Goal: Information Seeking & Learning: Find specific fact

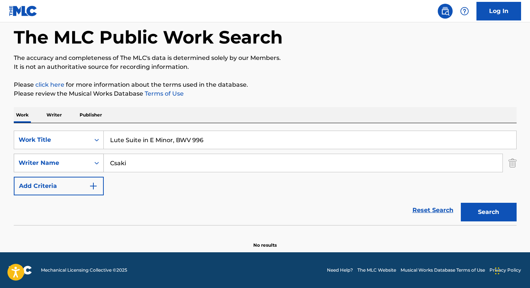
drag, startPoint x: 151, startPoint y: 161, endPoint x: 67, endPoint y: 161, distance: 84.1
click at [67, 161] on div "SearchWithCriteriad0864a62-bcdc-4000-b1f9-2690c730ab80 Writer Name [PERSON_NAME]" at bounding box center [265, 163] width 503 height 19
paste input "Valisena"
type input "Valisena"
click at [461, 203] on button "Search" at bounding box center [489, 212] width 56 height 19
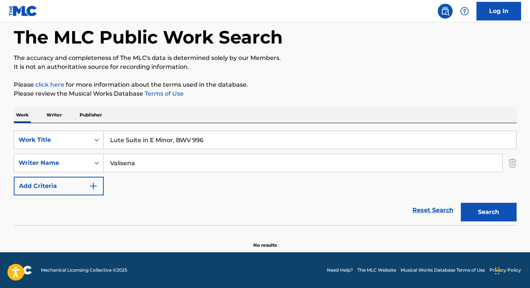
scroll to position [34, 0]
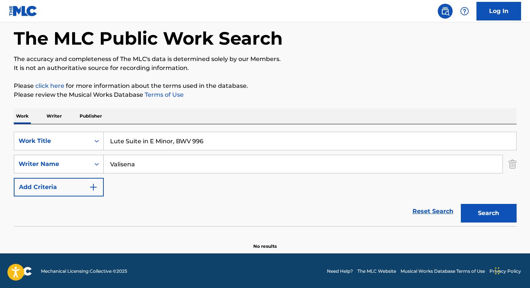
drag, startPoint x: 150, startPoint y: 165, endPoint x: 45, endPoint y: 159, distance: 105.5
click at [45, 159] on div "SearchWithCriteriad0864a62-bcdc-4000-b1f9-2690c730ab80 Writer Name [PERSON_NAME]" at bounding box center [265, 164] width 503 height 19
paste input "Search Form"
click at [461, 204] on button "Search" at bounding box center [489, 213] width 56 height 19
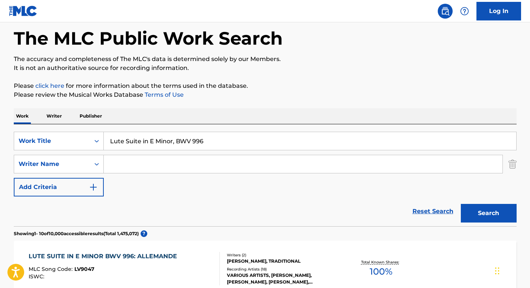
click at [118, 163] on input "Search Form" at bounding box center [303, 164] width 399 height 18
paste input "[PERSON_NAME]"
click at [461, 204] on button "Search" at bounding box center [489, 213] width 56 height 19
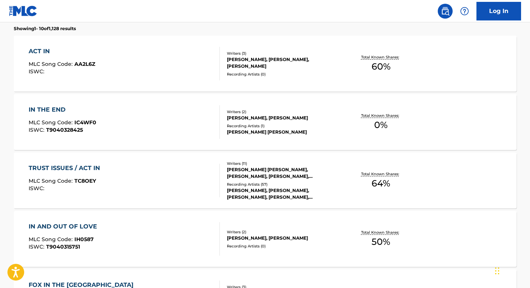
scroll to position [0, 0]
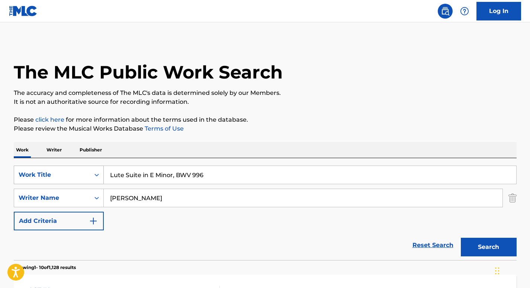
drag, startPoint x: 157, startPoint y: 199, endPoint x: 57, endPoint y: 180, distance: 102.4
click at [57, 180] on div "SearchWithCriteria843702f3-9891-4e10-ac27-1b2a69eb756c Work Title Lute Suite in…" at bounding box center [265, 198] width 503 height 65
paste input ".Farian"
drag, startPoint x: 115, startPoint y: 198, endPoint x: 100, endPoint y: 197, distance: 15.3
click at [100, 197] on div "SearchWithCriteriad0864a62-bcdc-4000-b1f9-2690c730ab80 Writer Name [PERSON_NAME]" at bounding box center [265, 198] width 503 height 19
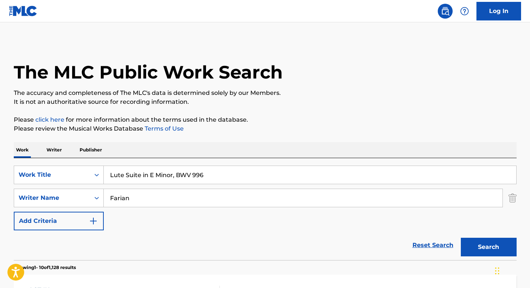
type input "Farian"
drag, startPoint x: 224, startPoint y: 177, endPoint x: 76, endPoint y: 169, distance: 147.9
click at [76, 169] on div "SearchWithCriteria843702f3-9891-4e10-ac27-1b2a69eb756c Work Title Lute Suite in…" at bounding box center [265, 175] width 503 height 19
type input "ald lang syne"
click at [461, 238] on button "Search" at bounding box center [489, 247] width 56 height 19
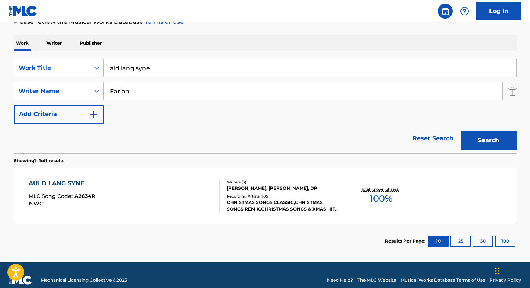
scroll to position [115, 0]
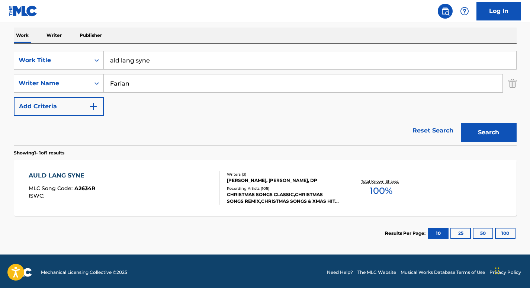
click at [50, 176] on div "AULD LANG SYNE" at bounding box center [62, 175] width 67 height 9
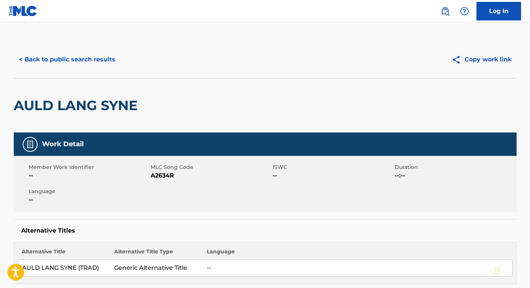
click at [159, 174] on span "A2634R" at bounding box center [211, 175] width 120 height 9
copy span "A2634R"
click at [77, 61] on button "< Back to public search results" at bounding box center [67, 59] width 107 height 19
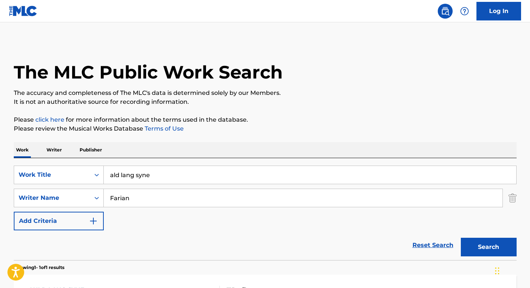
scroll to position [74, 0]
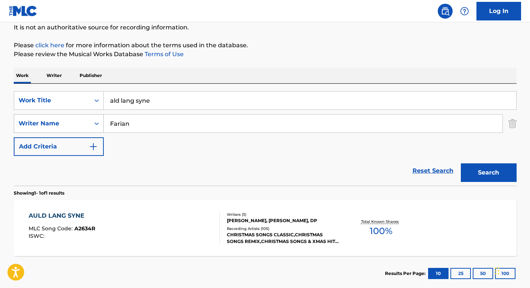
drag, startPoint x: 147, startPoint y: 130, endPoint x: 48, endPoint y: 126, distance: 99.0
click at [48, 126] on div "SearchWithCriteriad0864a62-bcdc-4000-b1f9-2690c730ab80 Writer Name [PERSON_NAME]" at bounding box center [265, 123] width 503 height 19
click at [461, 163] on button "Search" at bounding box center [489, 172] width 56 height 19
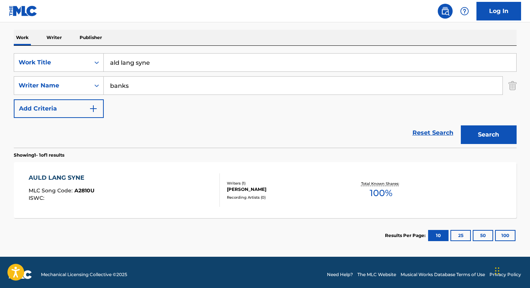
scroll to position [105, 0]
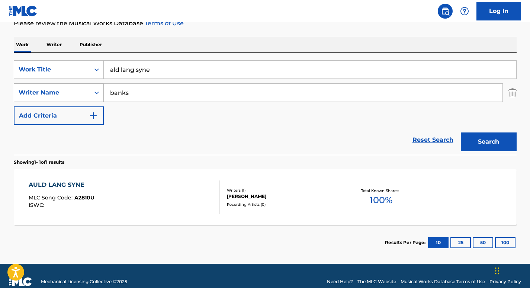
drag, startPoint x: 140, startPoint y: 93, endPoint x: 78, endPoint y: 89, distance: 61.1
click at [78, 89] on div "SearchWithCriteriad0864a62-bcdc-4000-b1f9-2690c730ab80 Writer Name banks" at bounding box center [265, 92] width 503 height 19
paste input "Urakawa"
type input "Urakawa"
drag, startPoint x: 160, startPoint y: 68, endPoint x: 108, endPoint y: 68, distance: 52.8
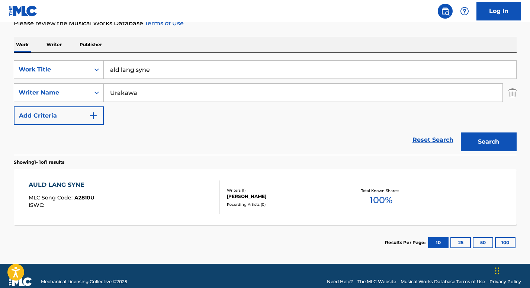
click at [108, 68] on input "ald lang syne" at bounding box center [310, 70] width 413 height 18
paste input "Concerto Movement in C Major for Violin and Orchestra"
click at [461, 132] on button "Search" at bounding box center [489, 141] width 56 height 19
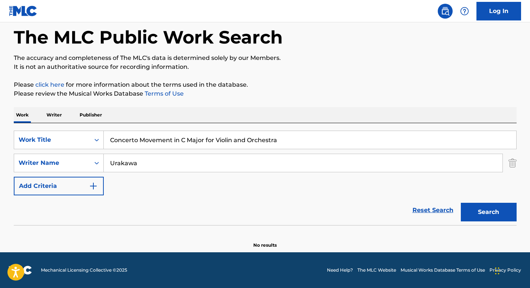
scroll to position [35, 0]
click at [243, 140] on input "Concerto Movement in C Major for Violin and Orchestra" at bounding box center [310, 140] width 413 height 18
paste input "Allegro con brio"
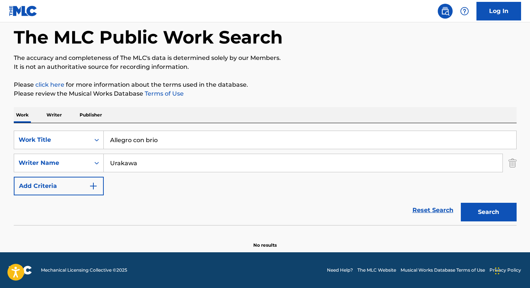
type input "Allegro con brio"
click at [461, 203] on button "Search" at bounding box center [489, 212] width 56 height 19
drag, startPoint x: 144, startPoint y: 163, endPoint x: 81, endPoint y: 158, distance: 63.8
click at [83, 160] on div "SearchWithCriteriad0864a62-bcdc-4000-b1f9-2690c730ab80 Writer Name [PERSON_NAME]" at bounding box center [265, 163] width 503 height 19
paste input "[PERSON_NAME]"
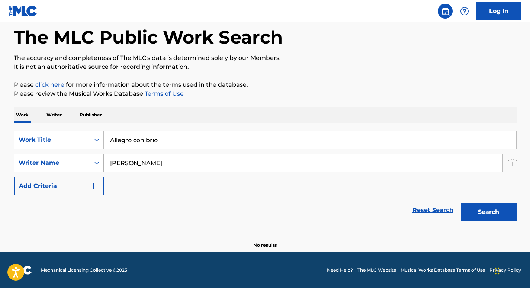
click at [461, 203] on button "Search" at bounding box center [489, 212] width 56 height 19
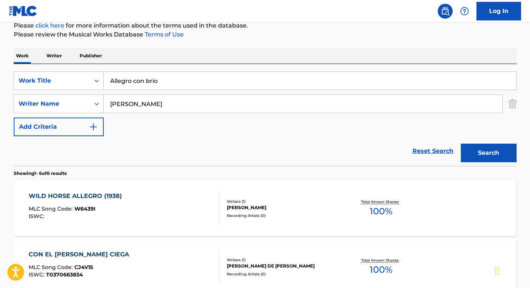
scroll to position [96, 0]
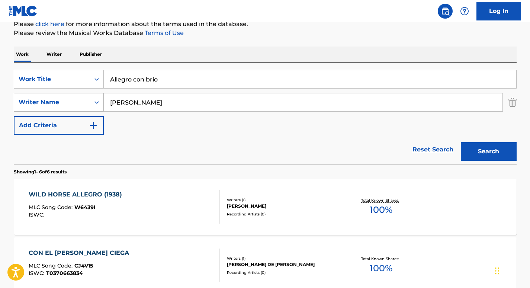
drag, startPoint x: 147, startPoint y: 99, endPoint x: 49, endPoint y: 97, distance: 97.9
click at [49, 97] on div "SearchWithCriteriad0864a62-bcdc-4000-b1f9-2690c730ab80 Writer Name [PERSON_NAME]" at bounding box center [265, 102] width 503 height 19
paste input "[PERSON_NAME]"
type input "[PERSON_NAME]"
click at [461, 142] on button "Search" at bounding box center [489, 151] width 56 height 19
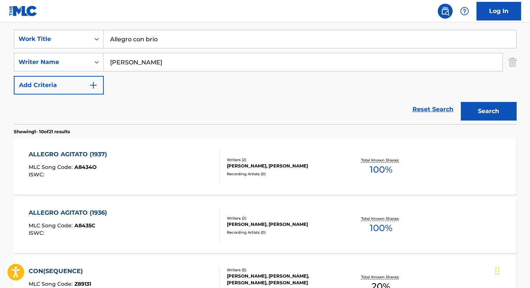
scroll to position [138, 0]
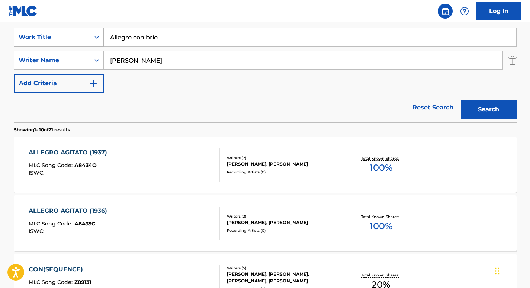
drag, startPoint x: 166, startPoint y: 31, endPoint x: 83, endPoint y: 30, distance: 82.6
click at [83, 30] on div "SearchWithCriteria843702f3-9891-4e10-ac27-1b2a69eb756c Work Title Allegro con b…" at bounding box center [265, 37] width 503 height 19
paste input "O Come, O Come [PERSON_NAME]"
type input "O Come, O Come [PERSON_NAME]"
drag, startPoint x: 172, startPoint y: 58, endPoint x: 47, endPoint y: 58, distance: 125.4
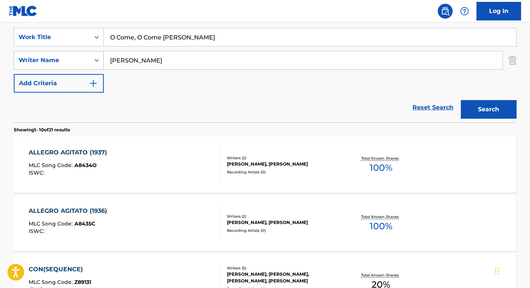
click at [47, 58] on div "SearchWithCriteriad0864a62-bcdc-4000-b1f9-2690c730ab80 Writer Name [PERSON_NAME]" at bounding box center [265, 60] width 503 height 19
type input "neale"
click at [461, 100] on button "Search" at bounding box center [489, 109] width 56 height 19
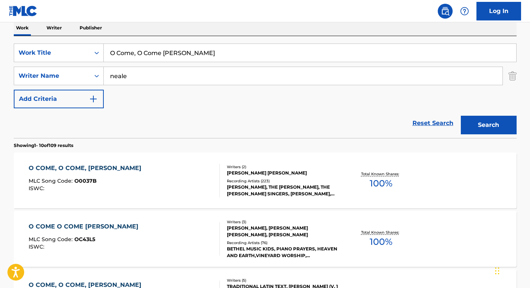
scroll to position [124, 0]
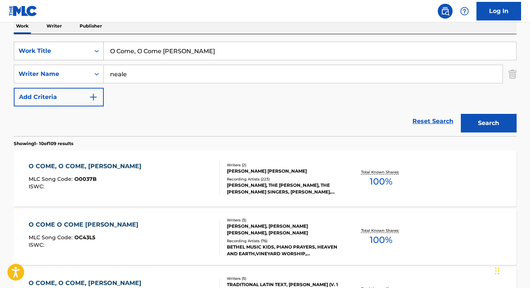
drag, startPoint x: 215, startPoint y: 52, endPoint x: 56, endPoint y: 52, distance: 158.5
click at [56, 52] on div "SearchWithCriteria843702f3-9891-4e10-ac27-1b2a69eb756c Work Title O Come, O Com…" at bounding box center [265, 51] width 503 height 19
paste input "Come Let Us Return"
type input "Come Let Us Return"
drag, startPoint x: 139, startPoint y: 71, endPoint x: 12, endPoint y: 71, distance: 126.5
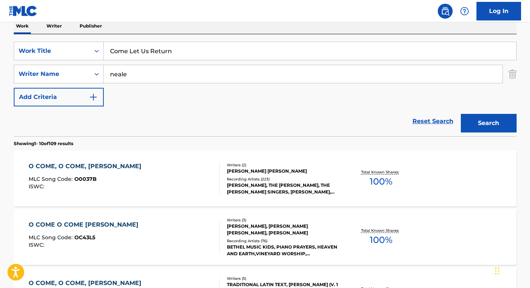
type input "[PERSON_NAME]"
click at [461, 114] on button "Search" at bounding box center [489, 123] width 56 height 19
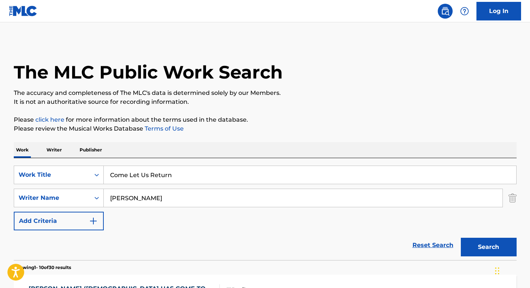
scroll to position [0, 0]
drag, startPoint x: 193, startPoint y: 180, endPoint x: 150, endPoint y: 173, distance: 44.2
click at [150, 173] on input "Come Let Us Return" at bounding box center [310, 175] width 413 height 18
type input "Come Let Us adore him"
drag, startPoint x: 160, startPoint y: 191, endPoint x: 81, endPoint y: 189, distance: 79.3
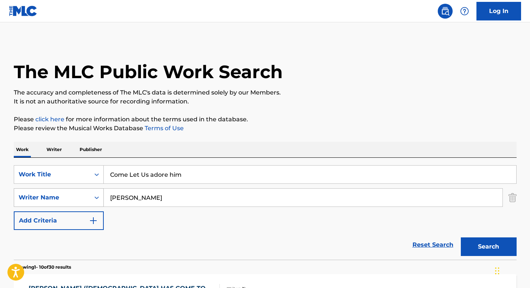
click at [81, 189] on div "SearchWithCriteriad0864a62-bcdc-4000-b1f9-2690c730ab80 Writer Name [PERSON_NAME]" at bounding box center [265, 197] width 503 height 19
paste input "[PERSON_NAME]"
type input "[PERSON_NAME]"
click at [461, 237] on button "Search" at bounding box center [489, 246] width 56 height 19
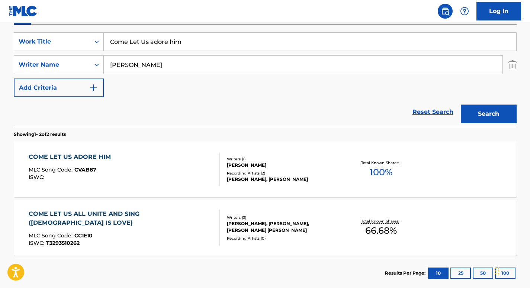
scroll to position [134, 0]
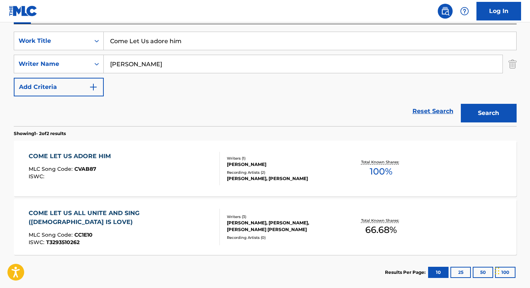
click at [73, 152] on div "COME LET US ADORE HIM" at bounding box center [72, 156] width 86 height 9
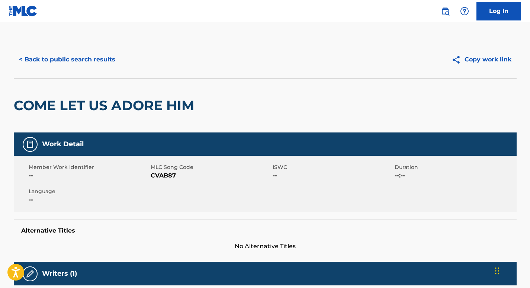
click at [165, 176] on span "CVAB87" at bounding box center [211, 175] width 120 height 9
copy span "CVAB87"
click at [69, 59] on button "< Back to public search results" at bounding box center [67, 59] width 107 height 19
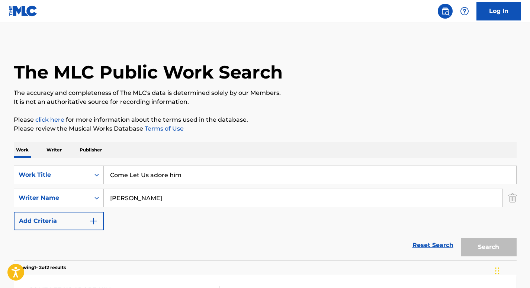
scroll to position [133, 0]
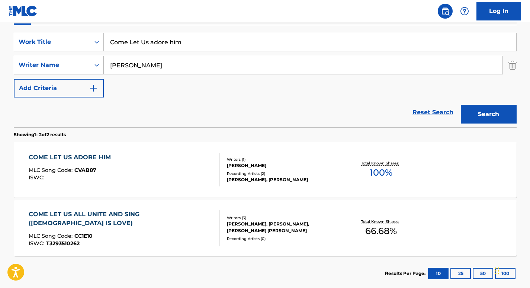
drag, startPoint x: 168, startPoint y: 67, endPoint x: 62, endPoint y: 67, distance: 105.7
click at [62, 67] on div "SearchWithCriteriad0864a62-bcdc-4000-b1f9-2690c730ab80 Writer Name [PERSON_NAME]" at bounding box center [265, 65] width 503 height 19
paste input "[PERSON_NAME]"
type input "[PERSON_NAME]"
click at [461, 105] on button "Search" at bounding box center [489, 114] width 56 height 19
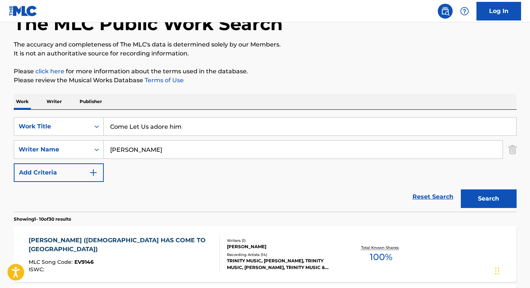
scroll to position [0, 0]
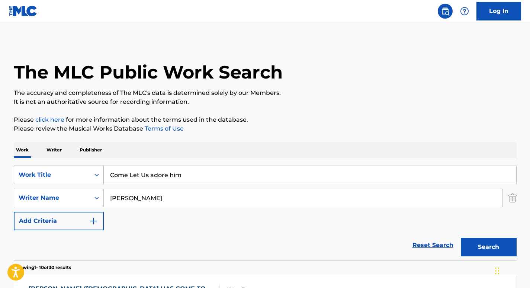
drag, startPoint x: 210, startPoint y: 177, endPoint x: 26, endPoint y: 174, distance: 184.5
click at [26, 174] on div "SearchWithCriteria843702f3-9891-4e10-ac27-1b2a69eb756c Work Title Come Let Us a…" at bounding box center [265, 175] width 503 height 19
type input "moonlight"
click at [116, 200] on input "[PERSON_NAME]" at bounding box center [303, 198] width 399 height 18
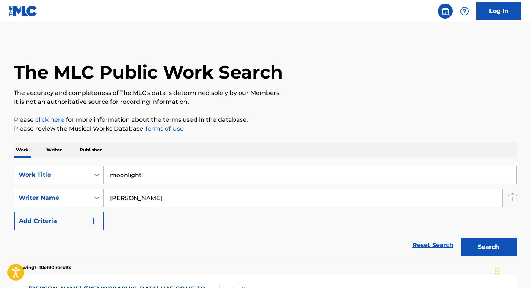
paste input "[PERSON_NAME]"
click at [461, 238] on button "Search" at bounding box center [489, 247] width 56 height 19
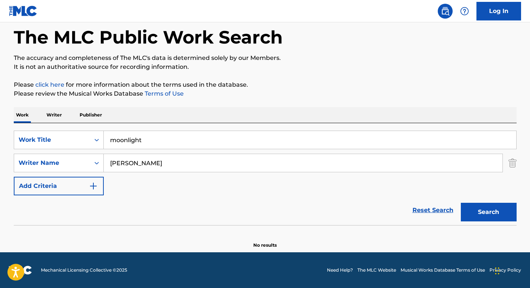
scroll to position [34, 0]
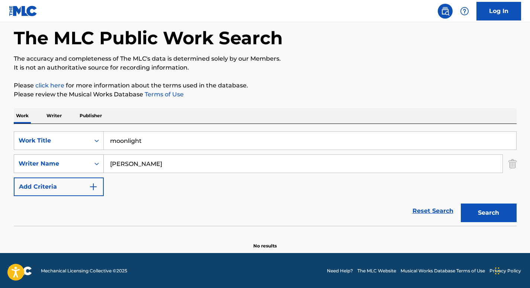
drag, startPoint x: 161, startPoint y: 169, endPoint x: 33, endPoint y: 164, distance: 127.7
click at [33, 164] on div "SearchWithCriteriad0864a62-bcdc-4000-b1f9-2690c730ab80 Writer Name [PERSON_NAME]" at bounding box center [265, 163] width 503 height 19
paste input "[PERSON_NAME]"
click at [461, 203] on button "Search" at bounding box center [489, 212] width 56 height 19
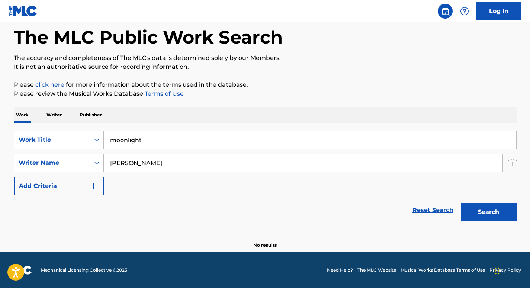
scroll to position [34, 0]
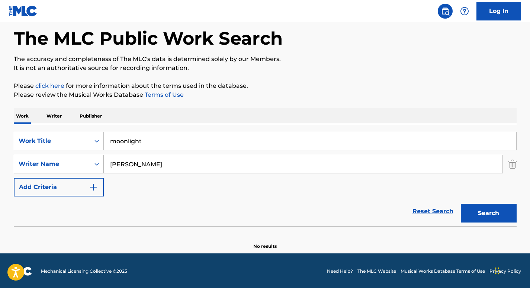
drag, startPoint x: 147, startPoint y: 156, endPoint x: 71, endPoint y: 163, distance: 75.8
click at [71, 163] on div "SearchWithCriteriad0864a62-bcdc-4000-b1f9-2690c730ab80 Writer Name [PERSON_NAME]" at bounding box center [265, 164] width 503 height 19
paste input "Esposito"
click at [461, 204] on button "Search" at bounding box center [489, 213] width 56 height 19
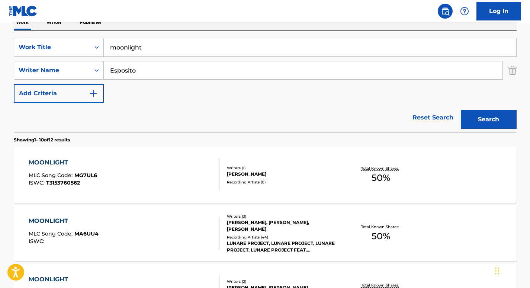
scroll to position [100, 0]
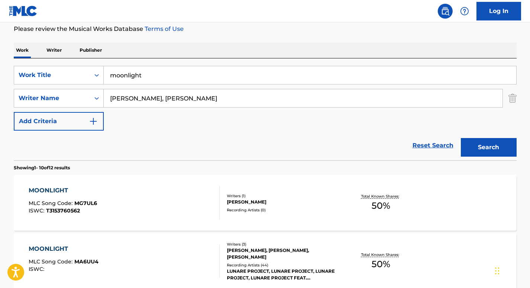
click at [461, 138] on button "Search" at bounding box center [489, 147] width 56 height 19
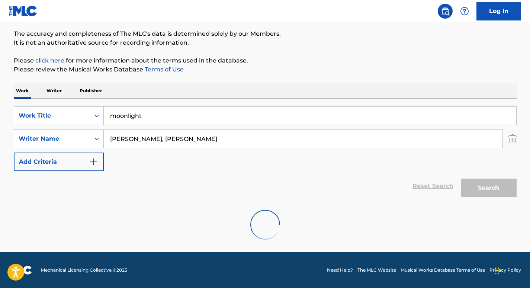
scroll to position [35, 0]
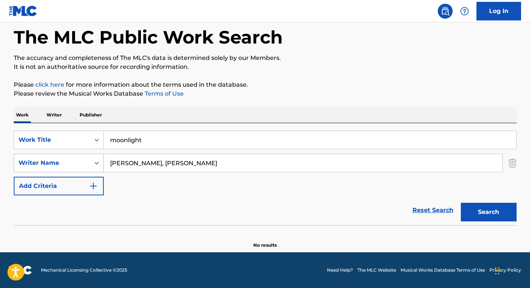
drag, startPoint x: 138, startPoint y: 165, endPoint x: 84, endPoint y: 162, distance: 53.7
click at [84, 162] on div "SearchWithCriteriad0864a62-bcdc-4000-b1f9-2690c730ab80 Writer Name [PERSON_NAME…" at bounding box center [265, 163] width 503 height 19
click at [461, 203] on button "Search" at bounding box center [489, 212] width 56 height 19
drag, startPoint x: 146, startPoint y: 160, endPoint x: 60, endPoint y: 160, distance: 85.9
click at [60, 160] on div "SearchWithCriteriad0864a62-bcdc-4000-b1f9-2690c730ab80 Writer Name [PERSON_NAME]" at bounding box center [265, 163] width 503 height 19
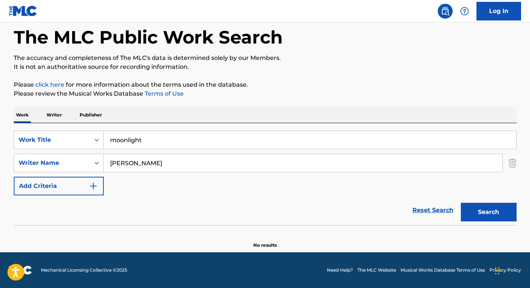
paste input "[PERSON_NAME]"
type input "[PERSON_NAME]"
click at [461, 203] on button "Search" at bounding box center [489, 212] width 56 height 19
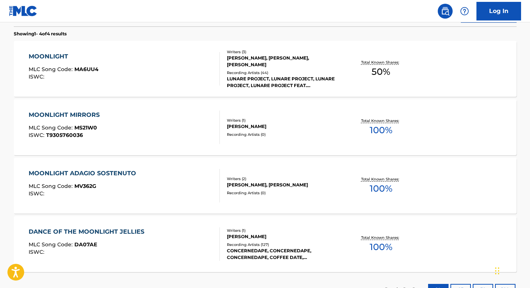
scroll to position [233, 0]
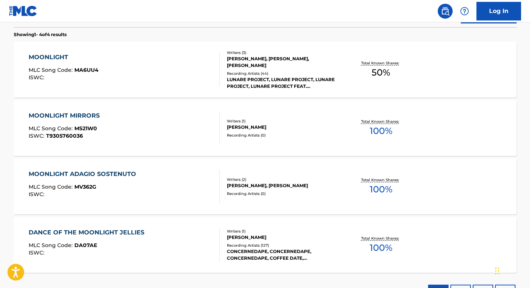
click at [47, 58] on div "MOONLIGHT" at bounding box center [64, 57] width 70 height 9
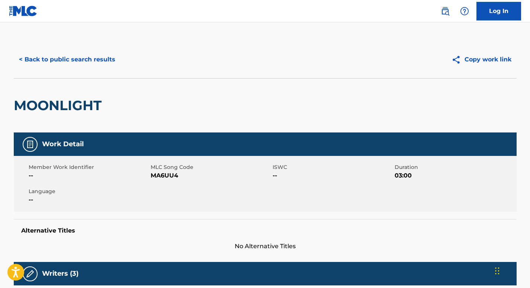
click at [161, 174] on span "MA6UU4" at bounding box center [211, 175] width 120 height 9
copy span "MA6UU4"
click at [77, 56] on button "< Back to public search results" at bounding box center [67, 59] width 107 height 19
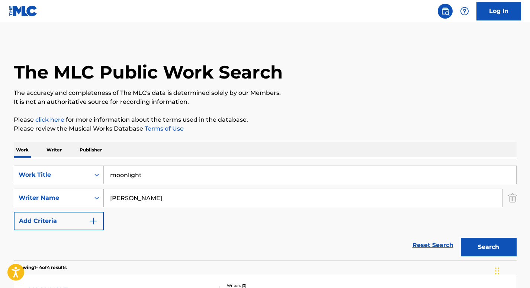
drag, startPoint x: 152, startPoint y: 198, endPoint x: 86, endPoint y: 197, distance: 65.8
click at [86, 197] on div "SearchWithCriteriad0864a62-bcdc-4000-b1f9-2690c730ab80 Writer Name [PERSON_NAME]" at bounding box center [265, 198] width 503 height 19
paste input "[PERSON_NAME]"
click at [461, 238] on button "Search" at bounding box center [489, 247] width 56 height 19
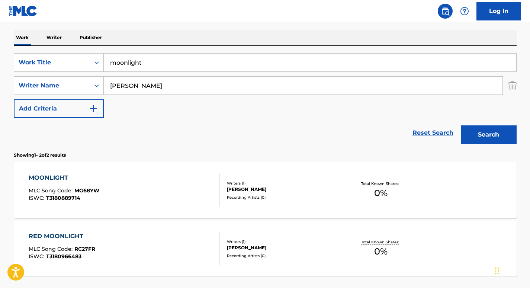
scroll to position [120, 0]
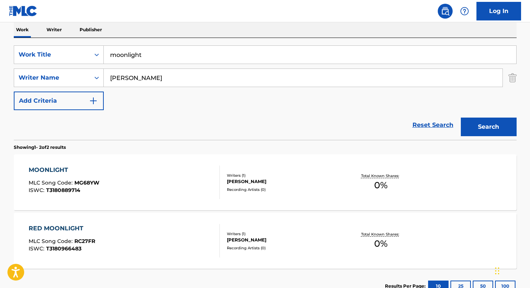
click at [134, 74] on input "[PERSON_NAME]" at bounding box center [303, 78] width 399 height 18
paste input "Koulidis"
type input "Koulidis"
click at [461, 118] on button "Search" at bounding box center [489, 127] width 56 height 19
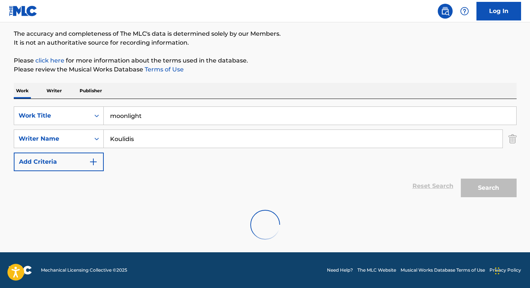
scroll to position [35, 0]
